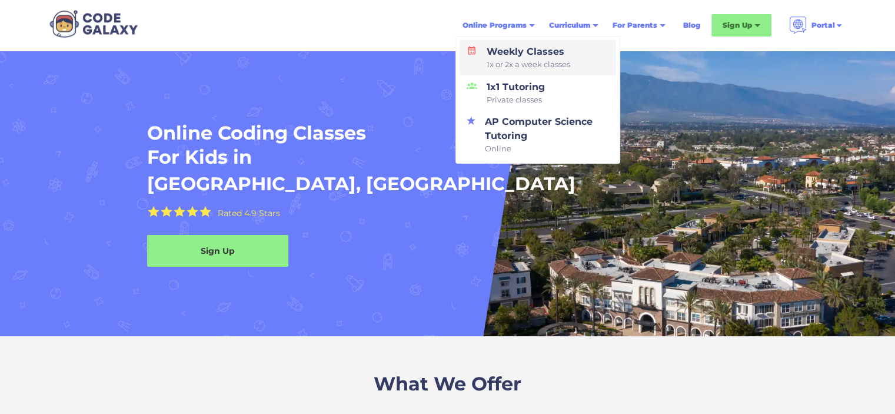
click at [502, 56] on div "Weekly Classes 1x or 2x a week classes" at bounding box center [526, 58] width 88 height 26
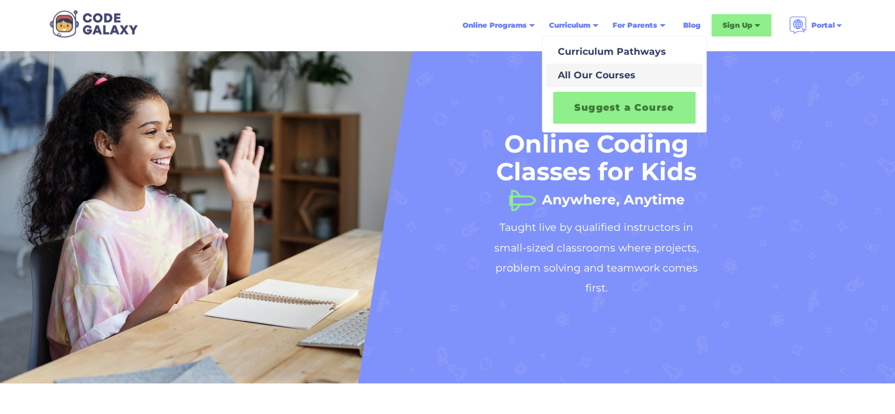
click at [588, 71] on div "All Our Courses" at bounding box center [594, 75] width 82 height 14
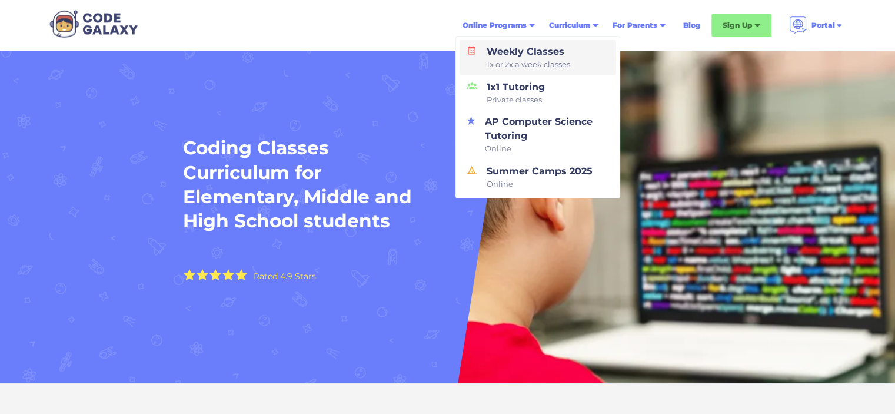
click at [518, 61] on span "1x or 2x a week classes" at bounding box center [528, 65] width 84 height 12
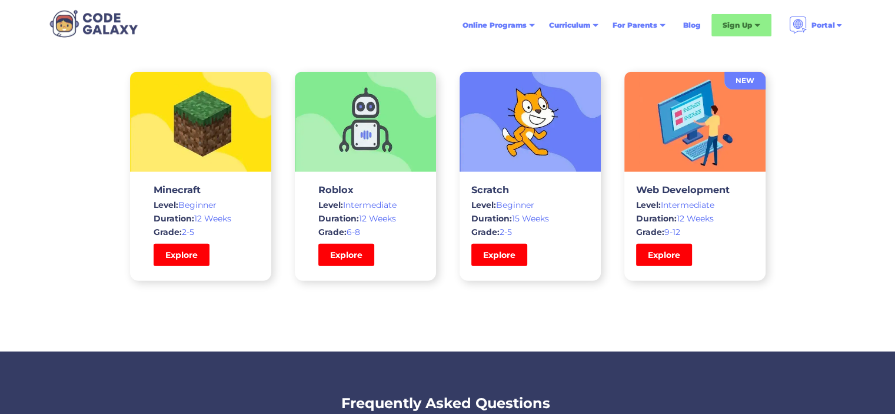
scroll to position [3515, 0]
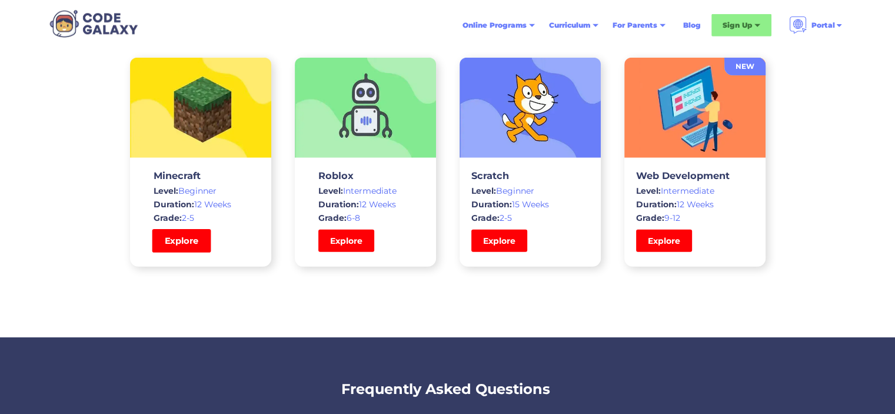
click at [179, 244] on link "Explore" at bounding box center [181, 241] width 59 height 24
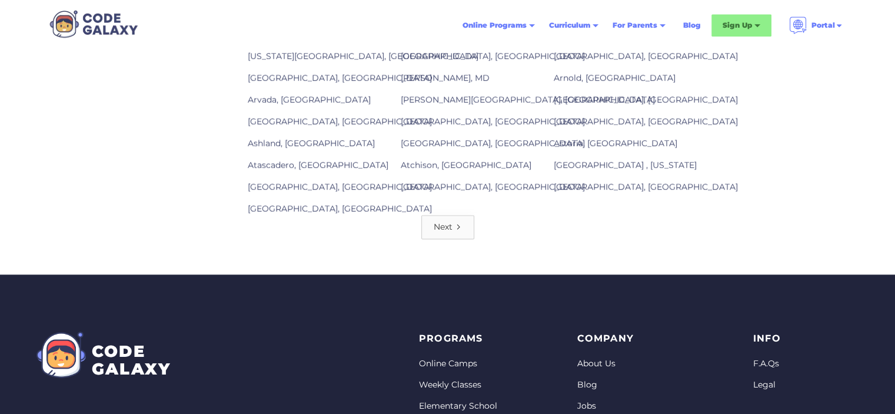
scroll to position [1595, 0]
